Goal: Task Accomplishment & Management: Complete application form

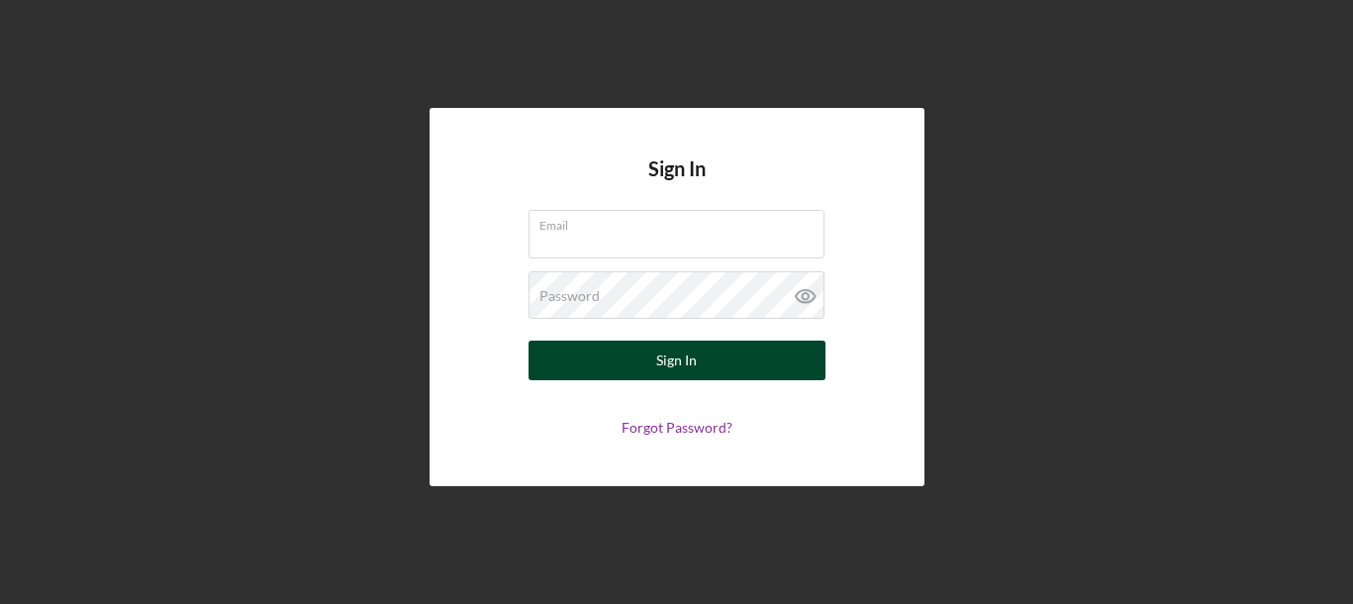
type input "[EMAIL_ADDRESS][DOMAIN_NAME]"
click at [635, 357] on button "Sign In" at bounding box center [677, 361] width 297 height 40
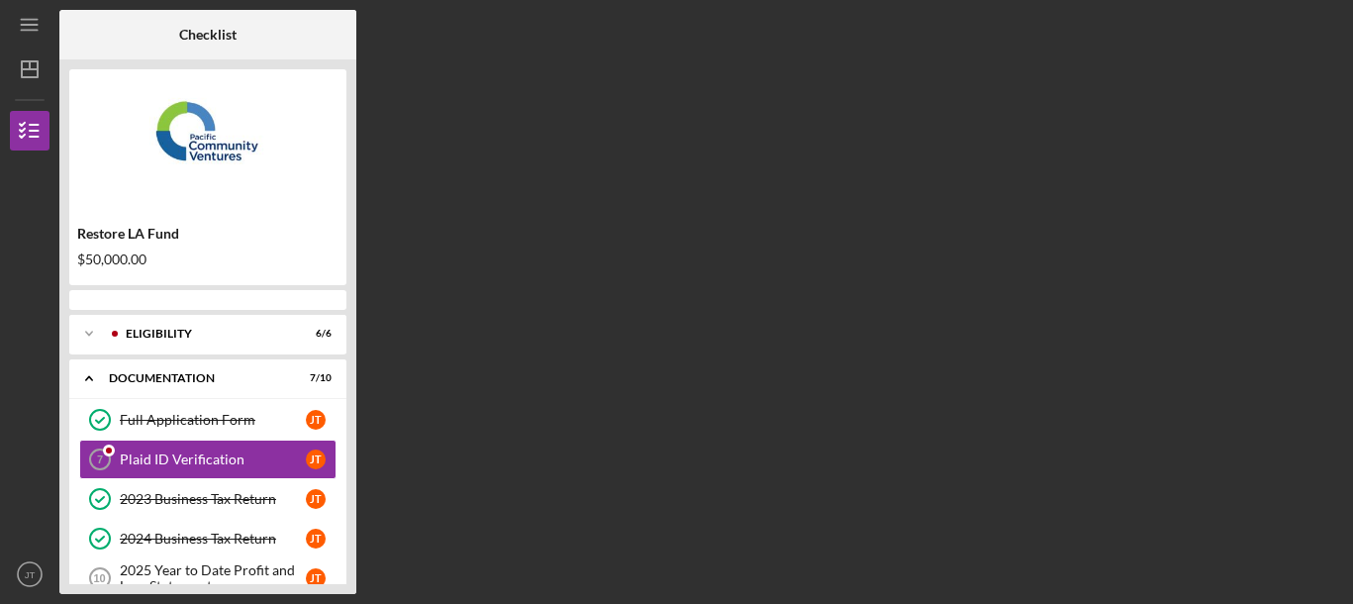
scroll to position [10, 0]
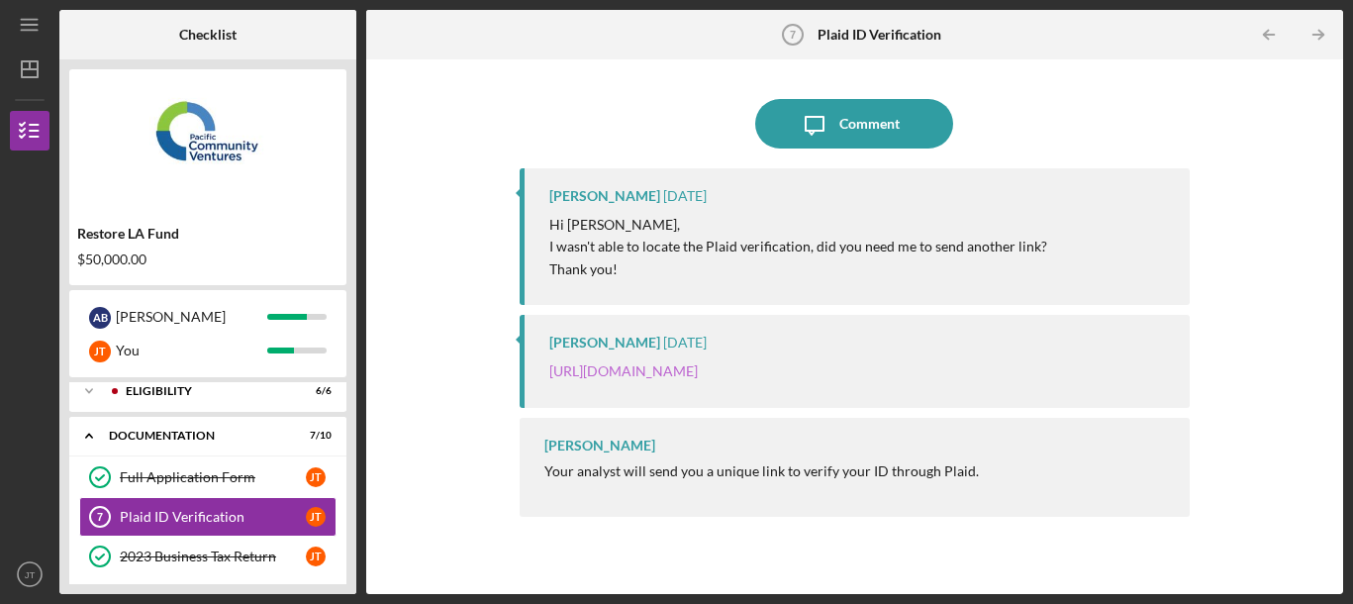
click at [640, 374] on link "[URL][DOMAIN_NAME]" at bounding box center [623, 370] width 148 height 17
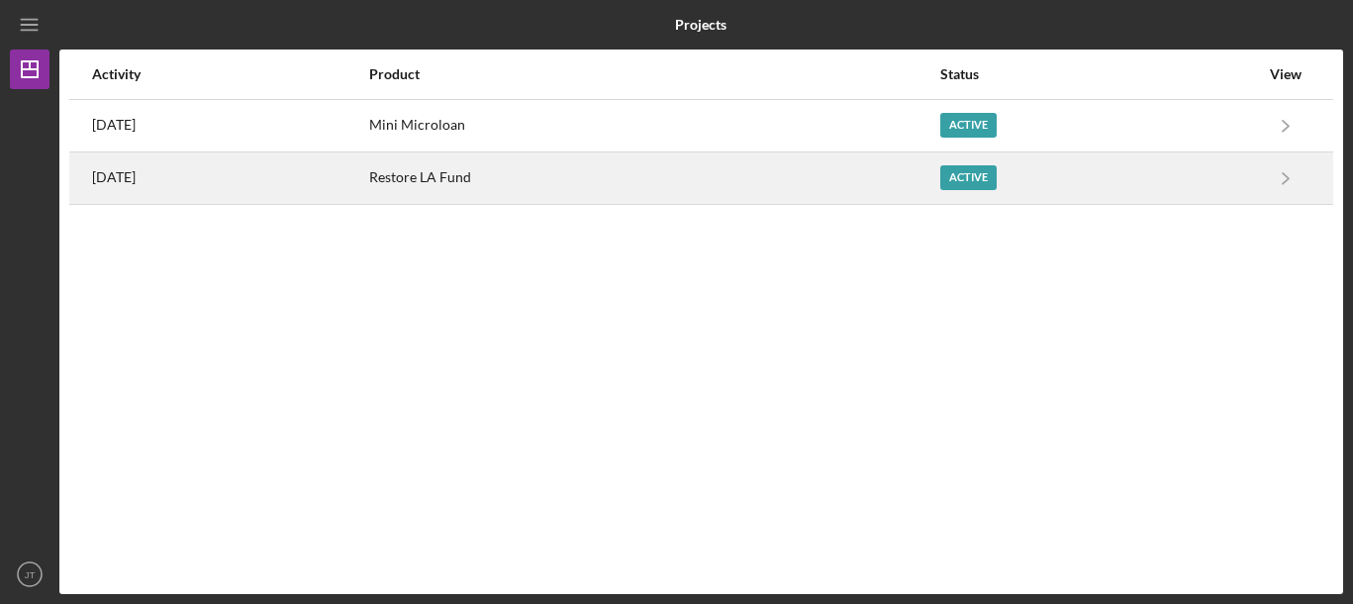
click at [544, 173] on div "Restore LA Fund" at bounding box center [653, 177] width 569 height 49
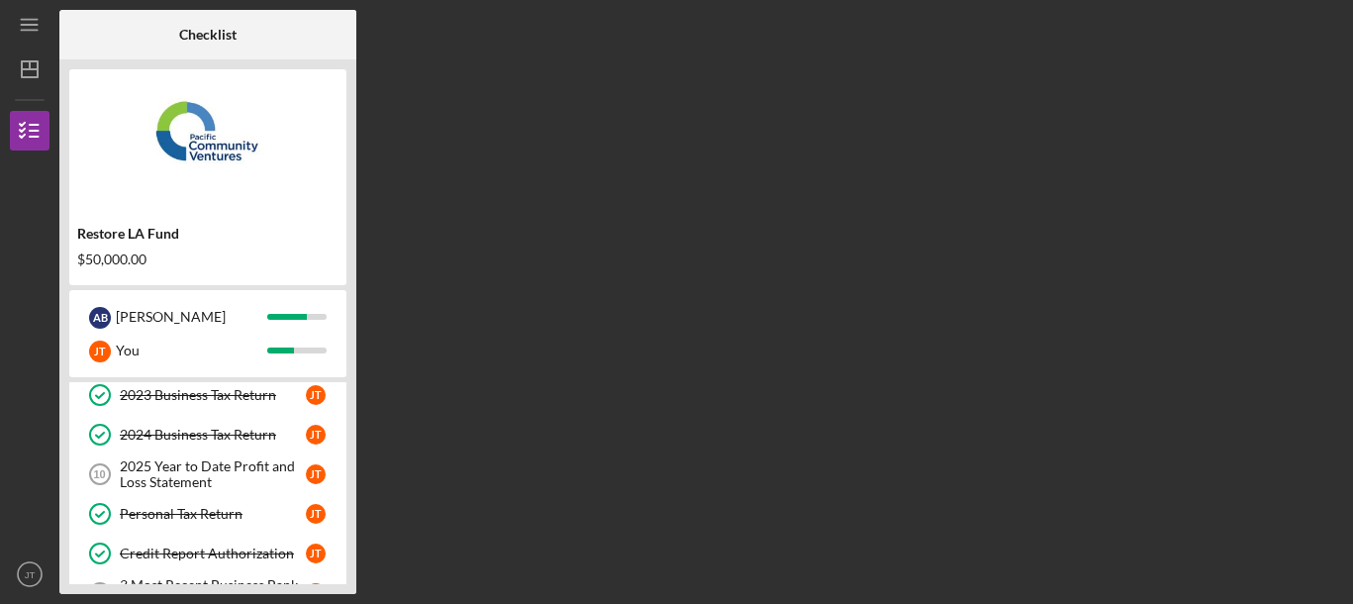
scroll to position [172, 0]
click at [212, 472] on div "2025 Year to Date Profit and Loss Statement" at bounding box center [213, 473] width 186 height 32
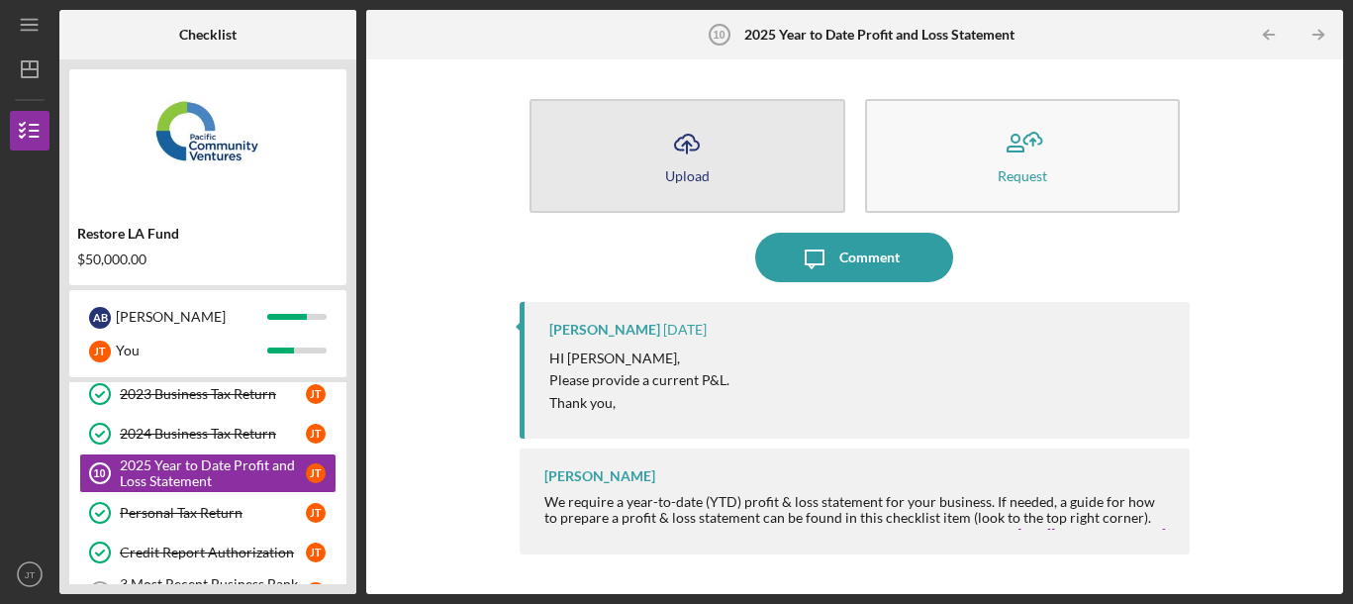
click at [750, 166] on button "Icon/Upload Upload" at bounding box center [687, 156] width 315 height 114
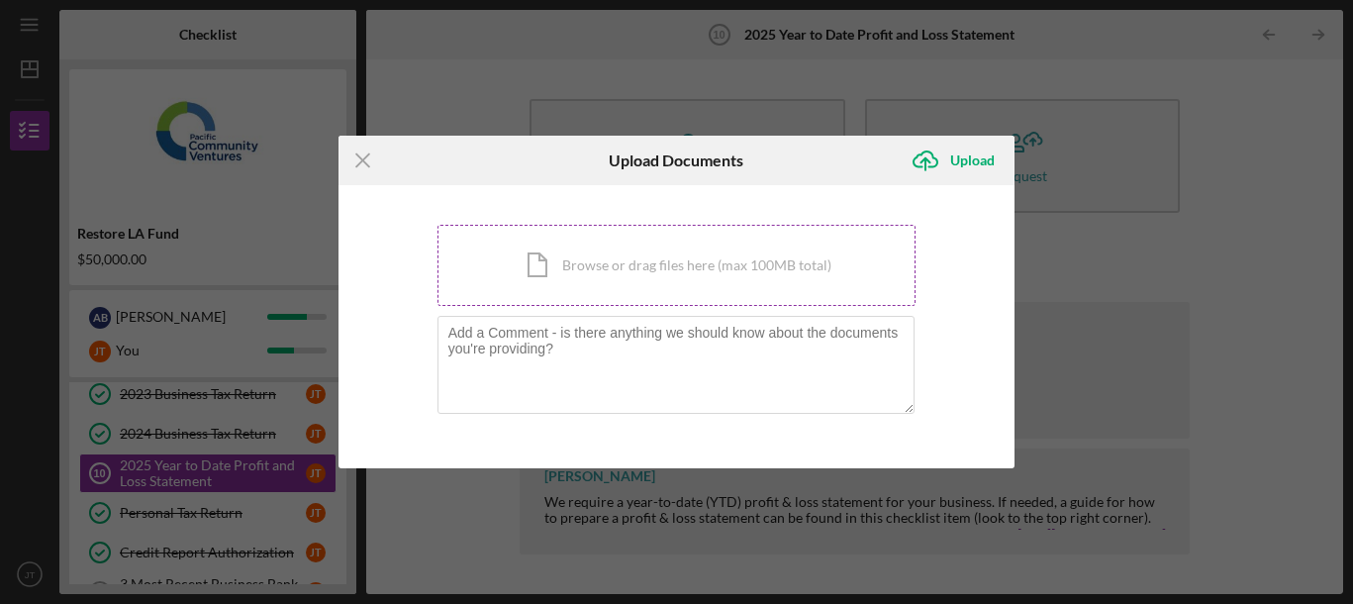
click at [728, 265] on div "Icon/Document Browse or drag files here (max 100MB total) Tap to choose files o…" at bounding box center [677, 265] width 479 height 81
click at [361, 156] on icon "Icon/Menu Close" at bounding box center [363, 160] width 49 height 49
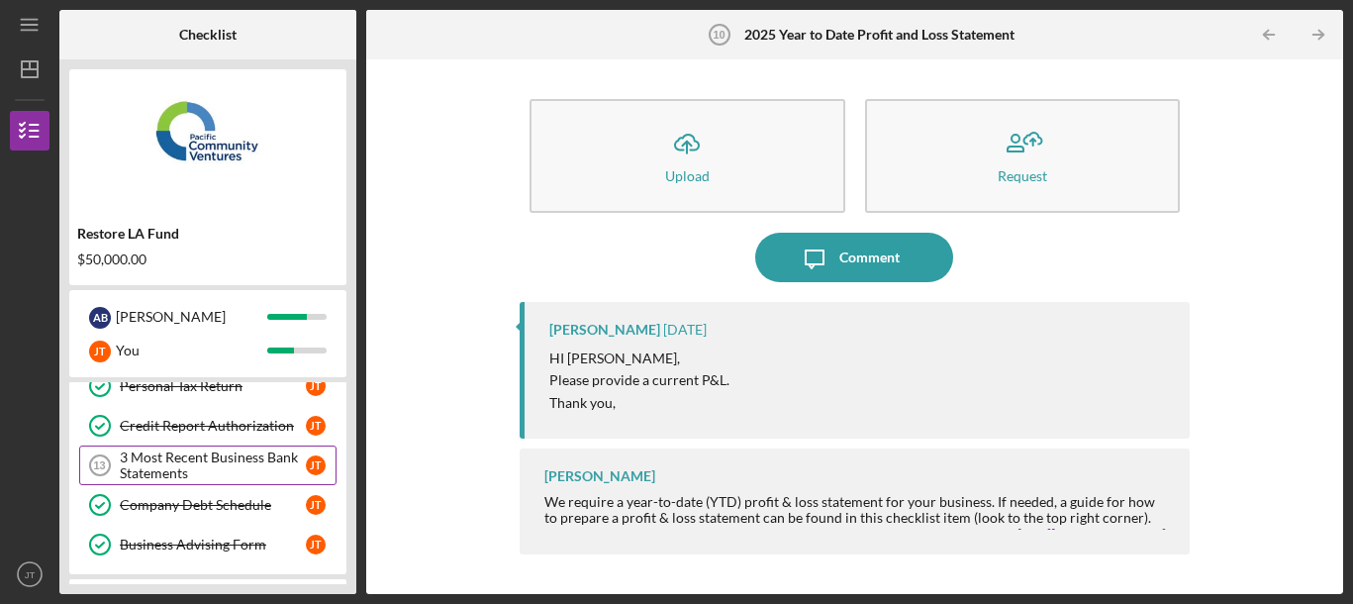
scroll to position [308, 0]
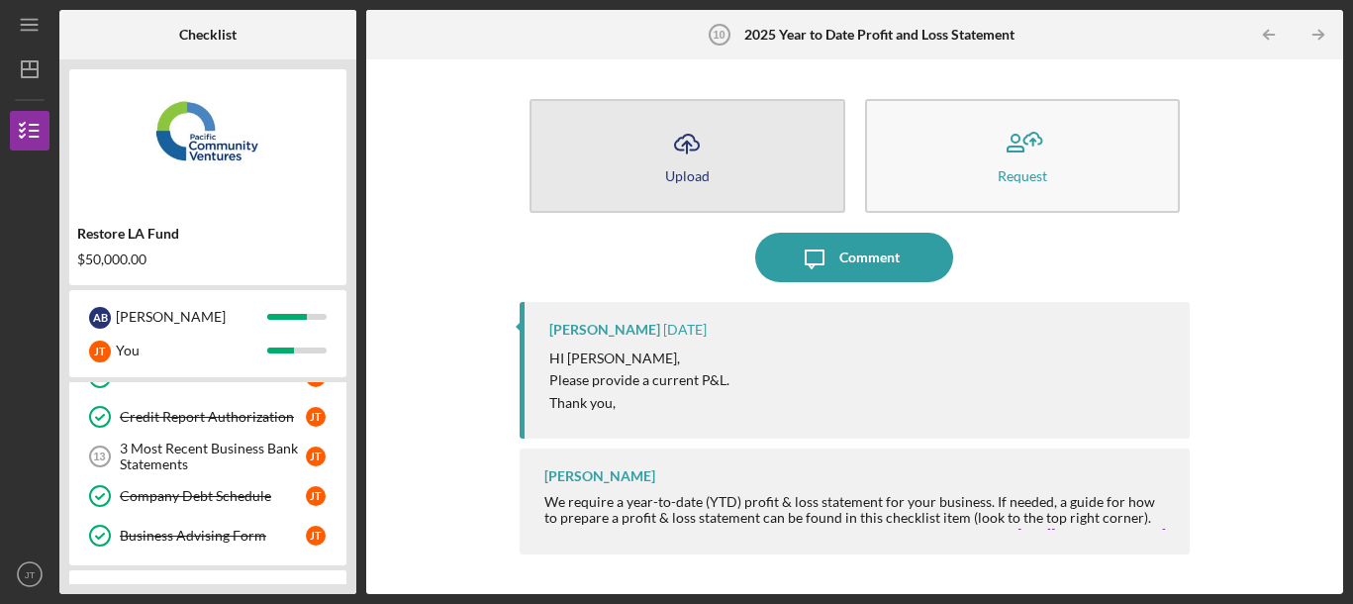
click at [694, 159] on icon "Icon/Upload" at bounding box center [686, 143] width 49 height 49
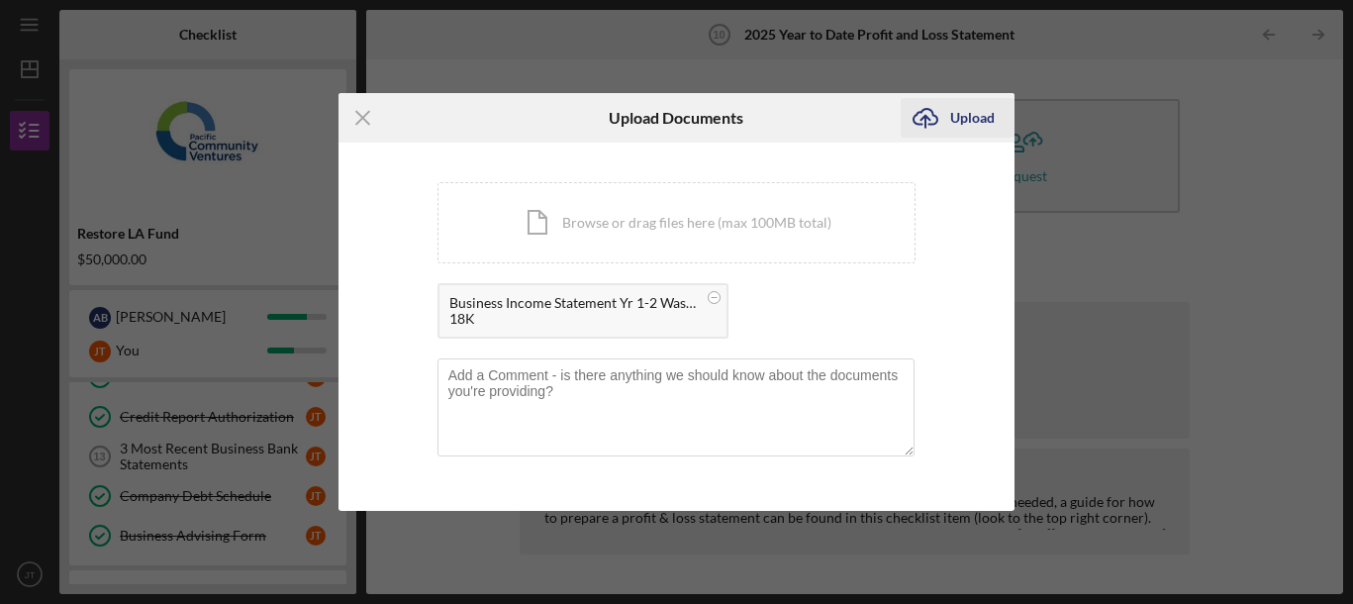
click at [982, 122] on div "Upload" at bounding box center [972, 118] width 45 height 40
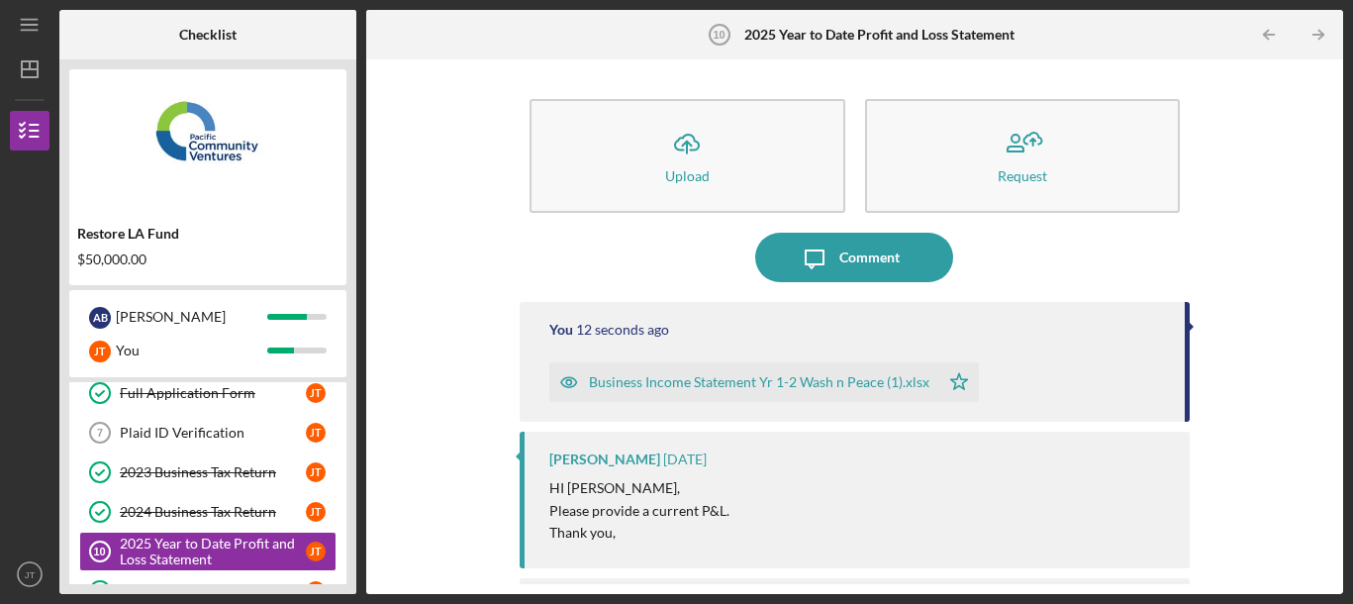
scroll to position [96, 0]
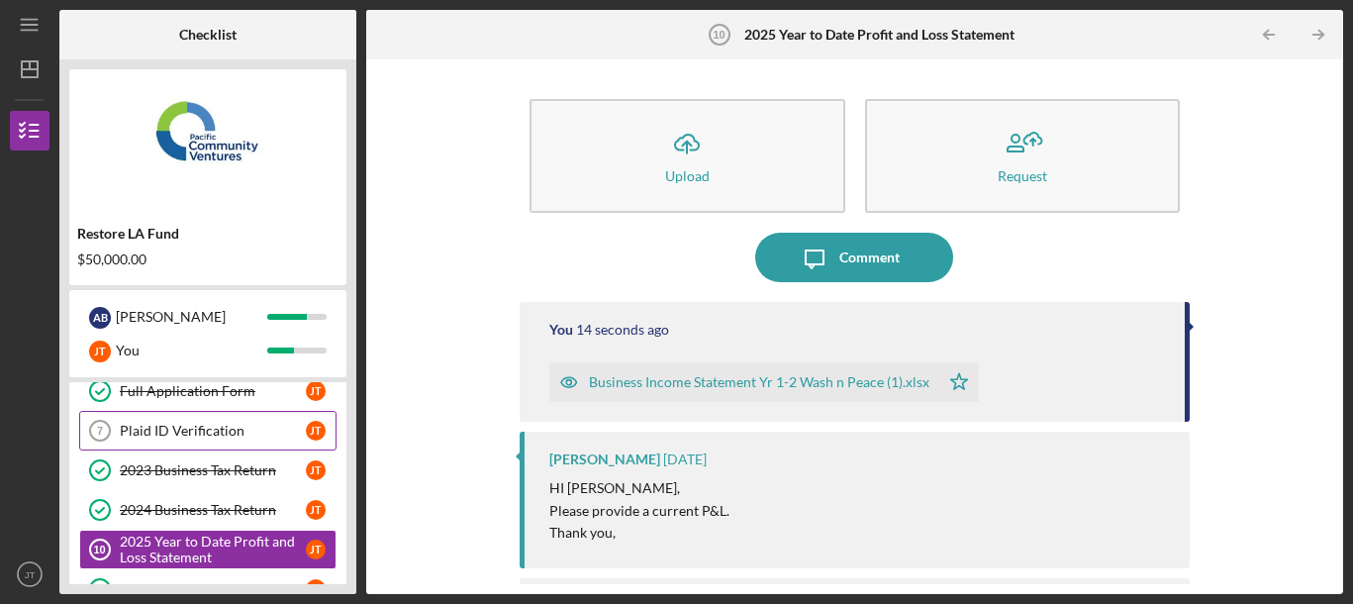
click at [220, 426] on div "Plaid ID Verification" at bounding box center [213, 431] width 186 height 16
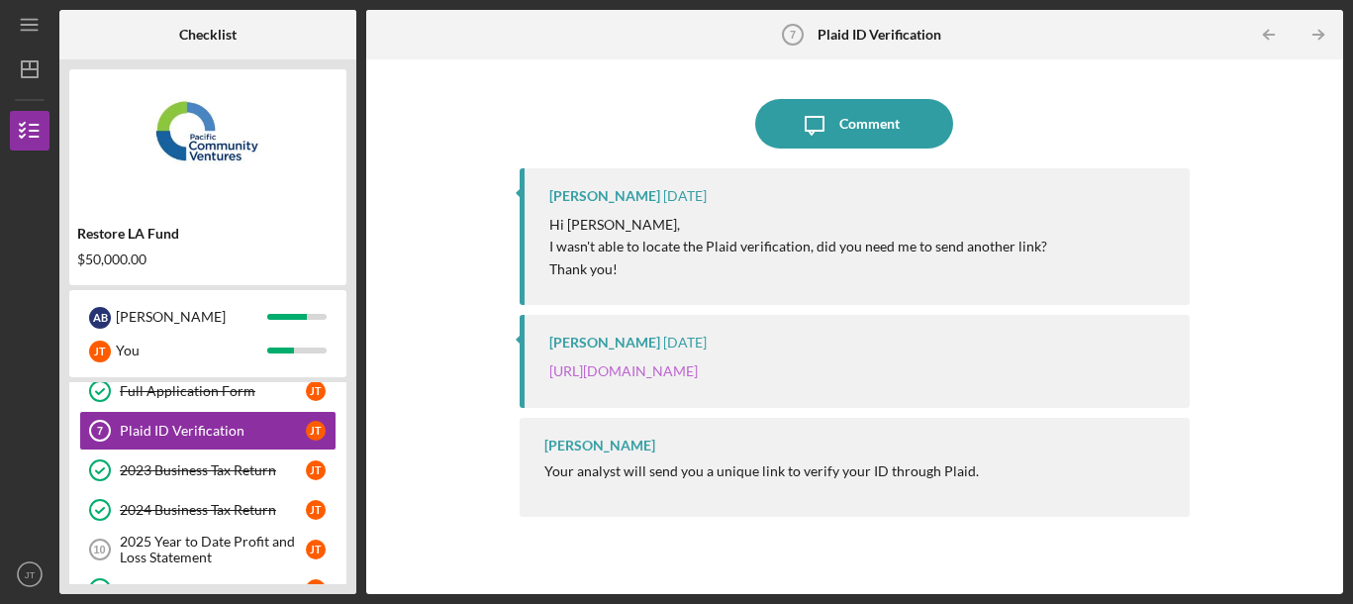
click at [590, 369] on link "[URL][DOMAIN_NAME]" at bounding box center [623, 370] width 148 height 17
